Goal: Task Accomplishment & Management: Manage account settings

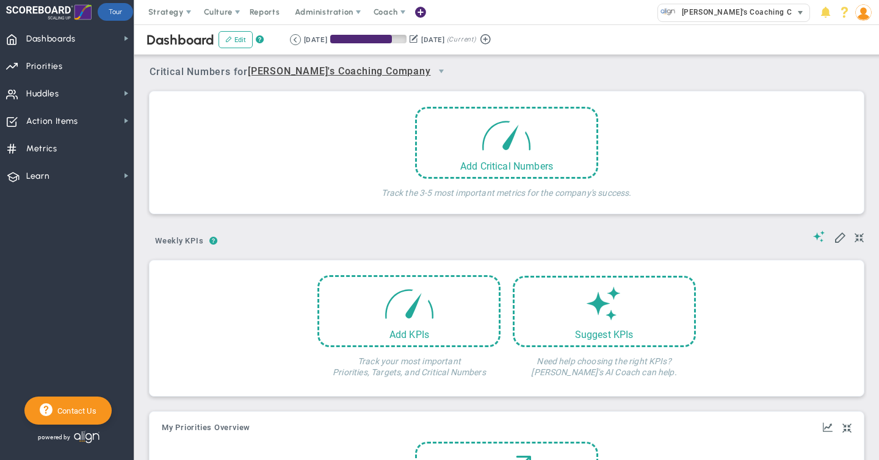
click at [699, 16] on span "[PERSON_NAME]'s Coaching Company" at bounding box center [748, 12] width 145 height 16
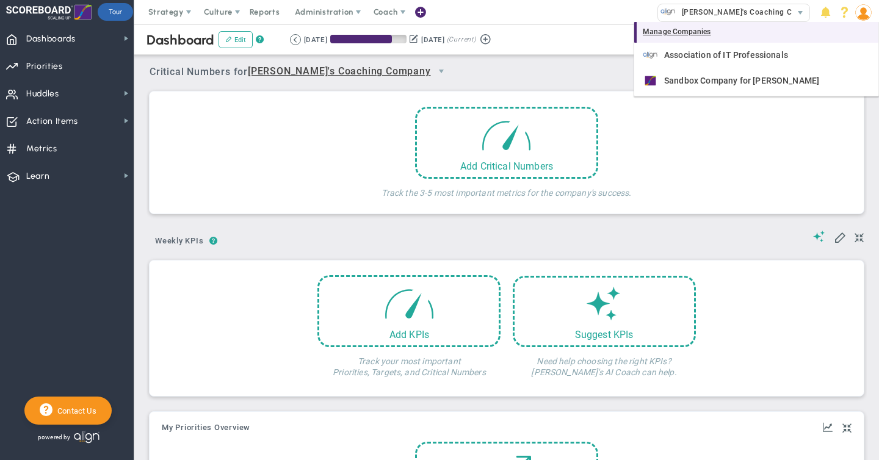
click at [667, 32] on div "Manage Companies" at bounding box center [756, 32] width 244 height 21
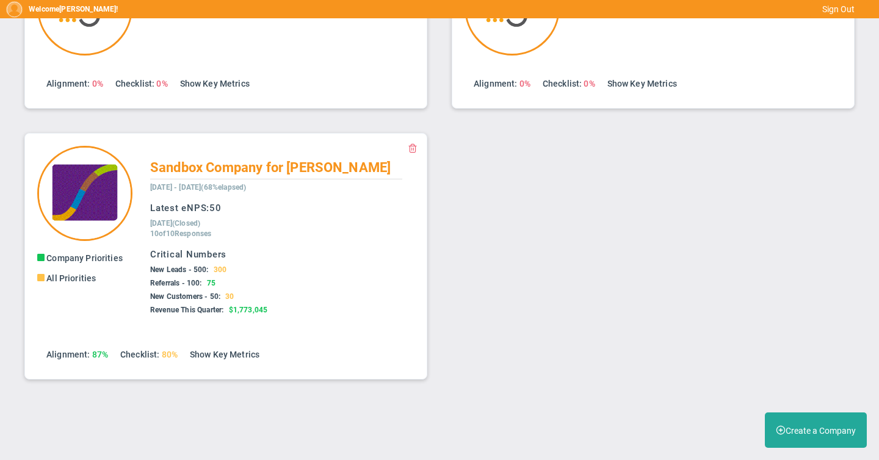
scroll to position [93, 0]
click at [213, 354] on link "Show Key Metrics" at bounding box center [225, 354] width 70 height 10
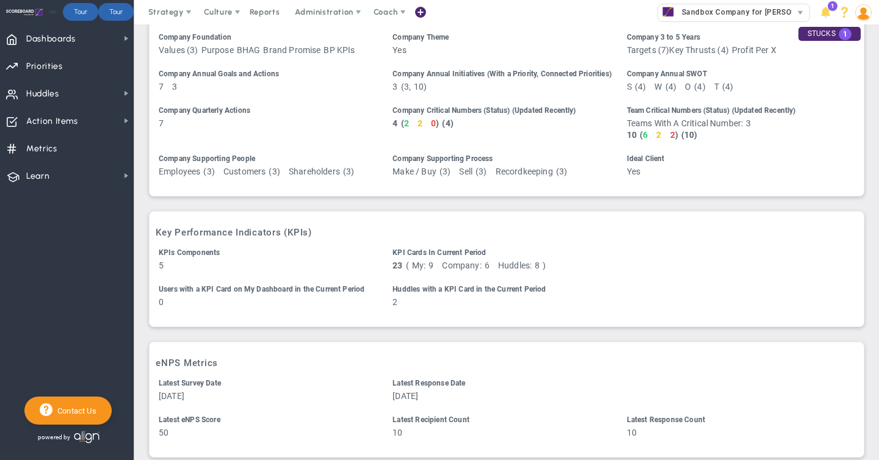
scroll to position [826, 0]
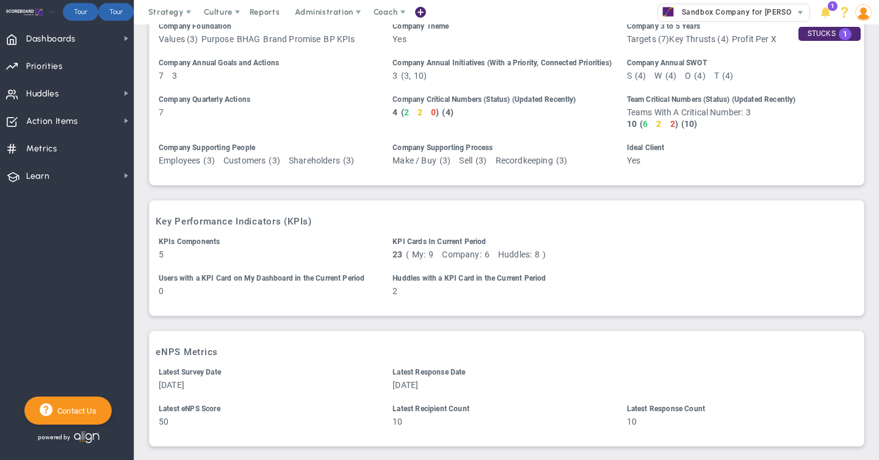
click at [863, 13] on img at bounding box center [863, 12] width 16 height 16
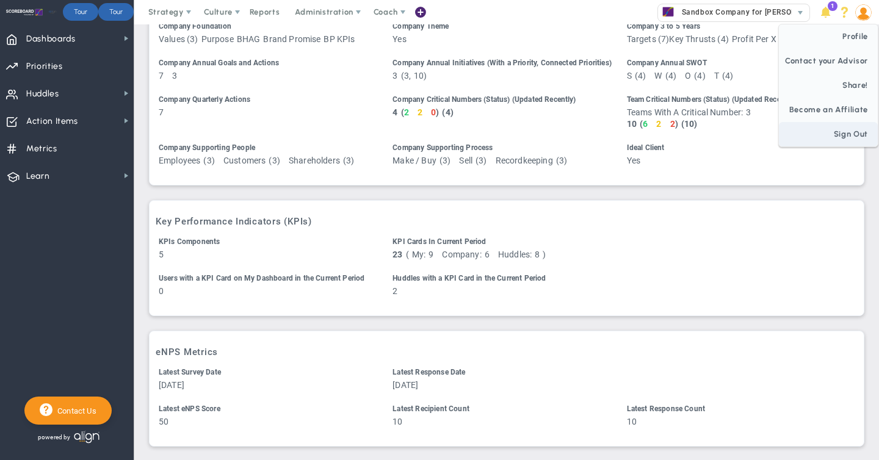
click at [836, 135] on span "Sign Out" at bounding box center [828, 134] width 99 height 24
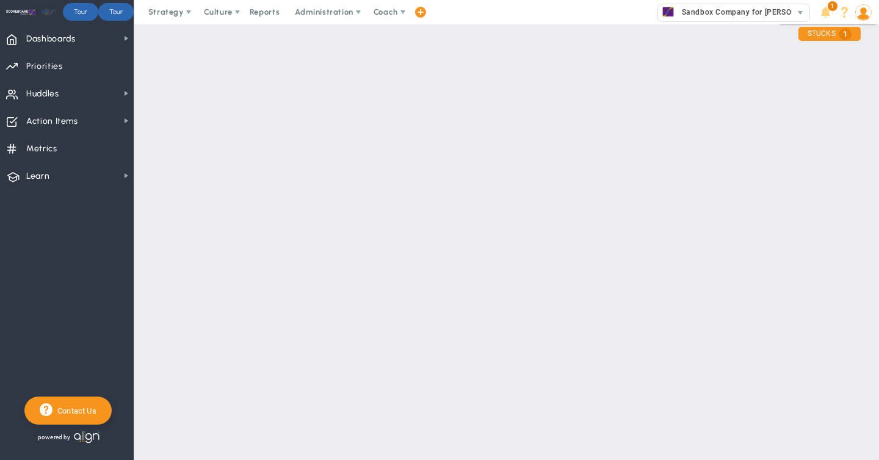
scroll to position [0, 0]
